Goal: Transaction & Acquisition: Book appointment/travel/reservation

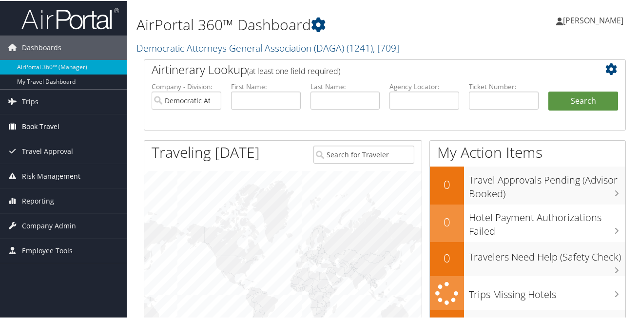
click at [38, 125] on span "Book Travel" at bounding box center [41, 126] width 38 height 24
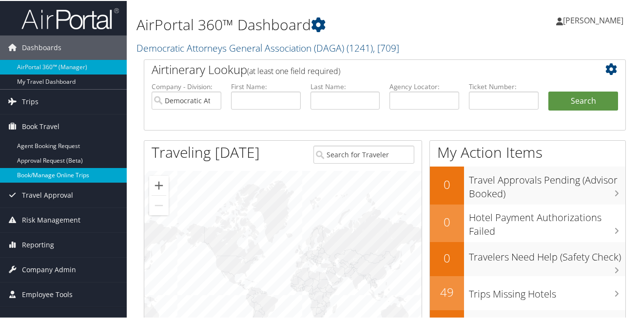
click at [33, 174] on link "Book/Manage Online Trips" at bounding box center [63, 174] width 127 height 15
